Goal: Task Accomplishment & Management: Manage account settings

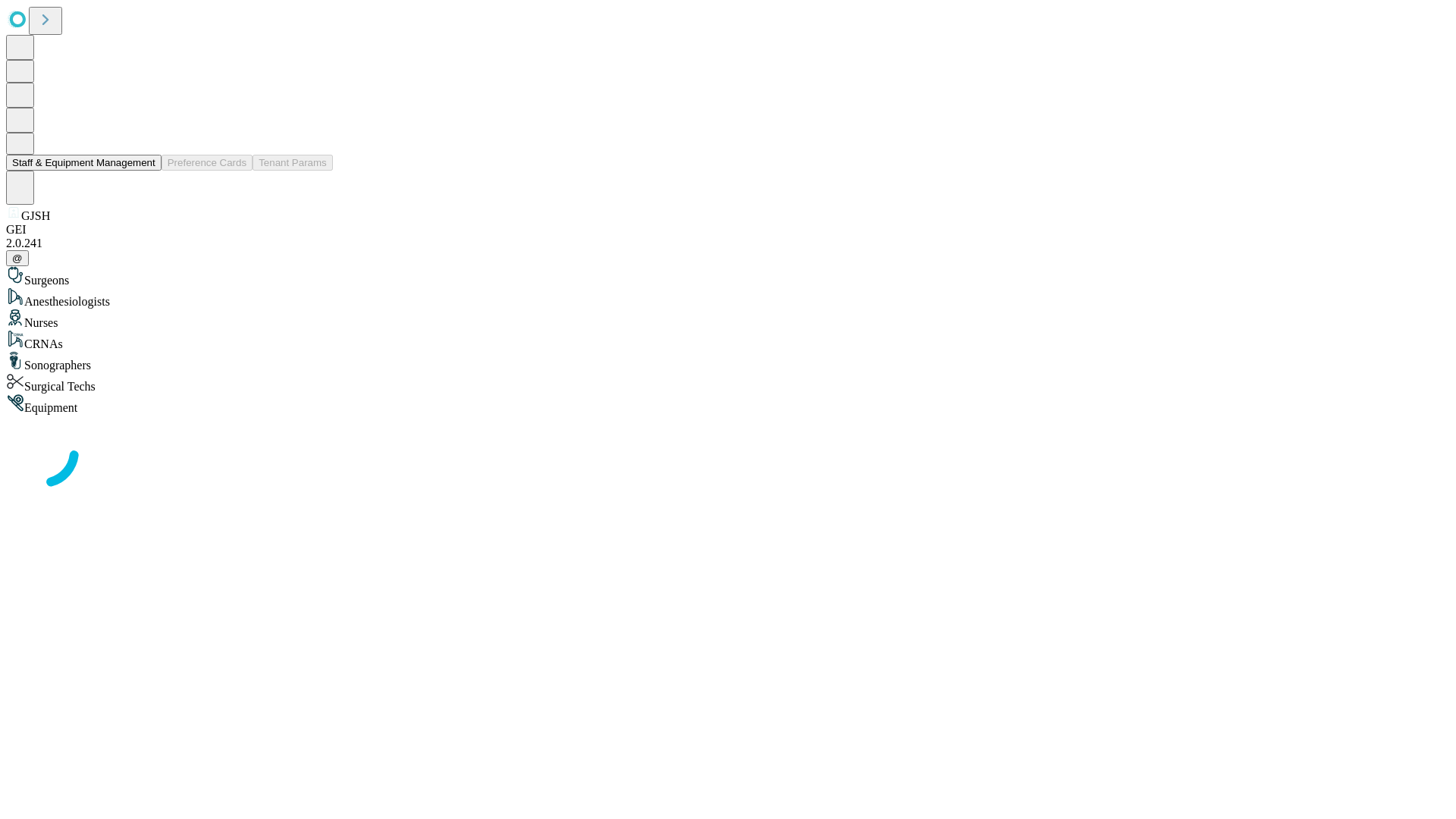
click at [145, 171] on button "Staff & Equipment Management" at bounding box center [84, 163] width 156 height 16
